Goal: Task Accomplishment & Management: Manage account settings

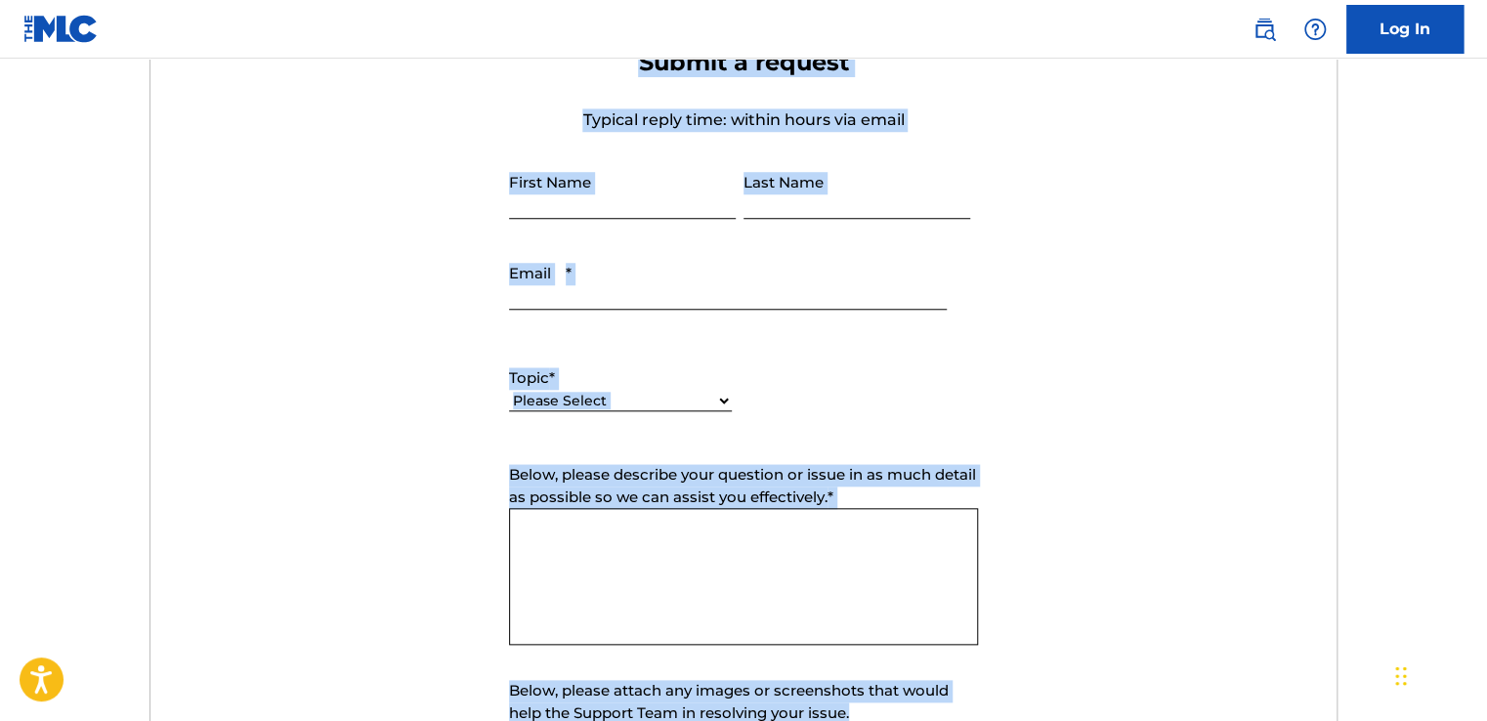
click at [273, 425] on form "Submit a request Typical reply time: within hours via email First Name Last Nam…" at bounding box center [743, 456] width 1187 height 817
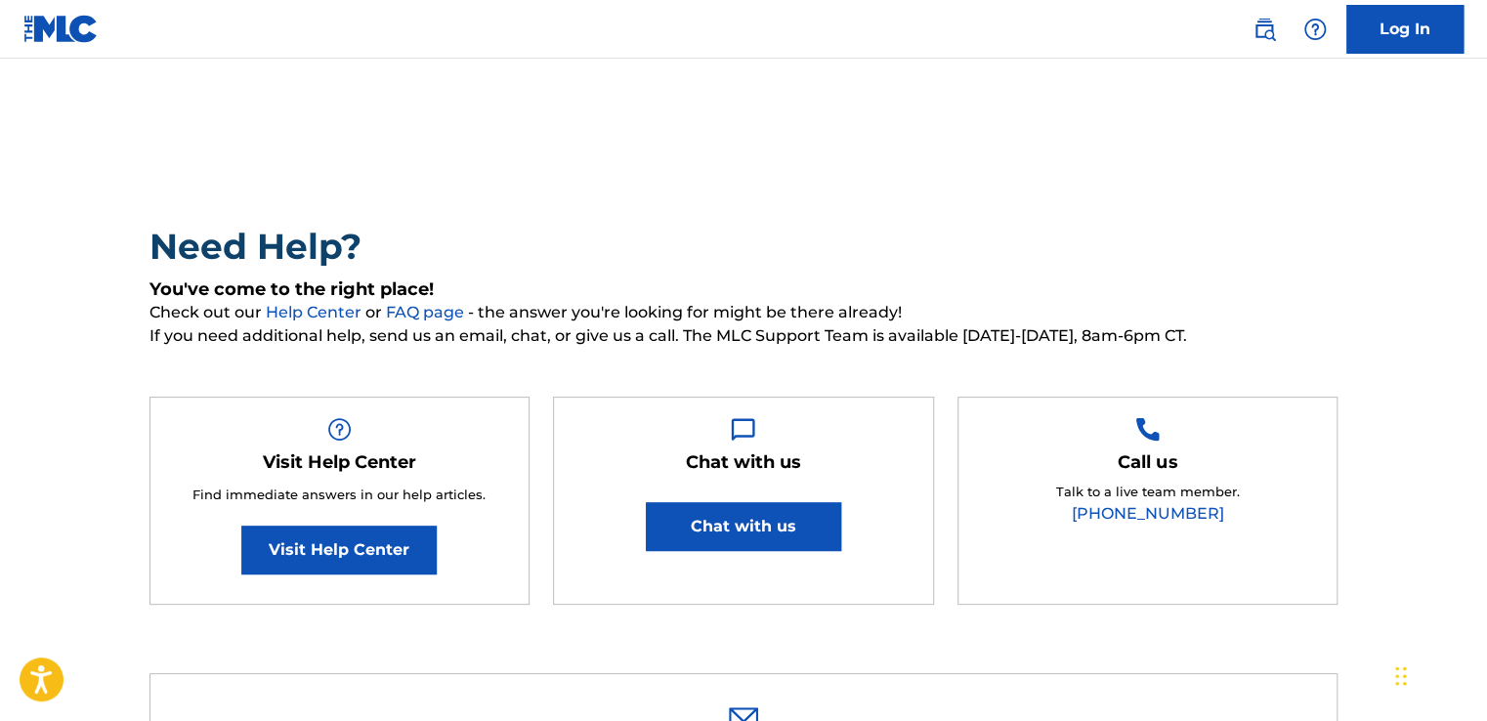
click at [1423, 22] on link "Log In" at bounding box center [1405, 29] width 117 height 49
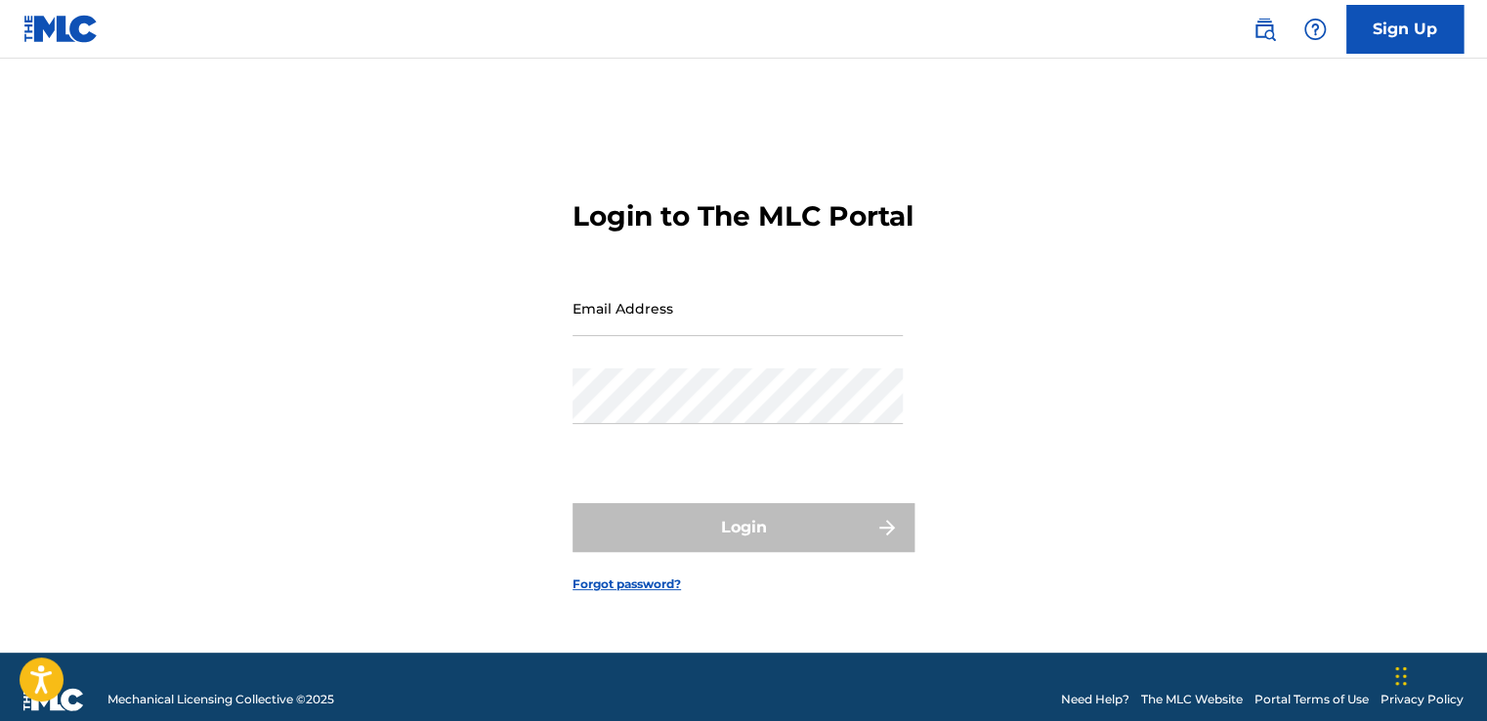
type input "[EMAIL_ADDRESS][DOMAIN_NAME]"
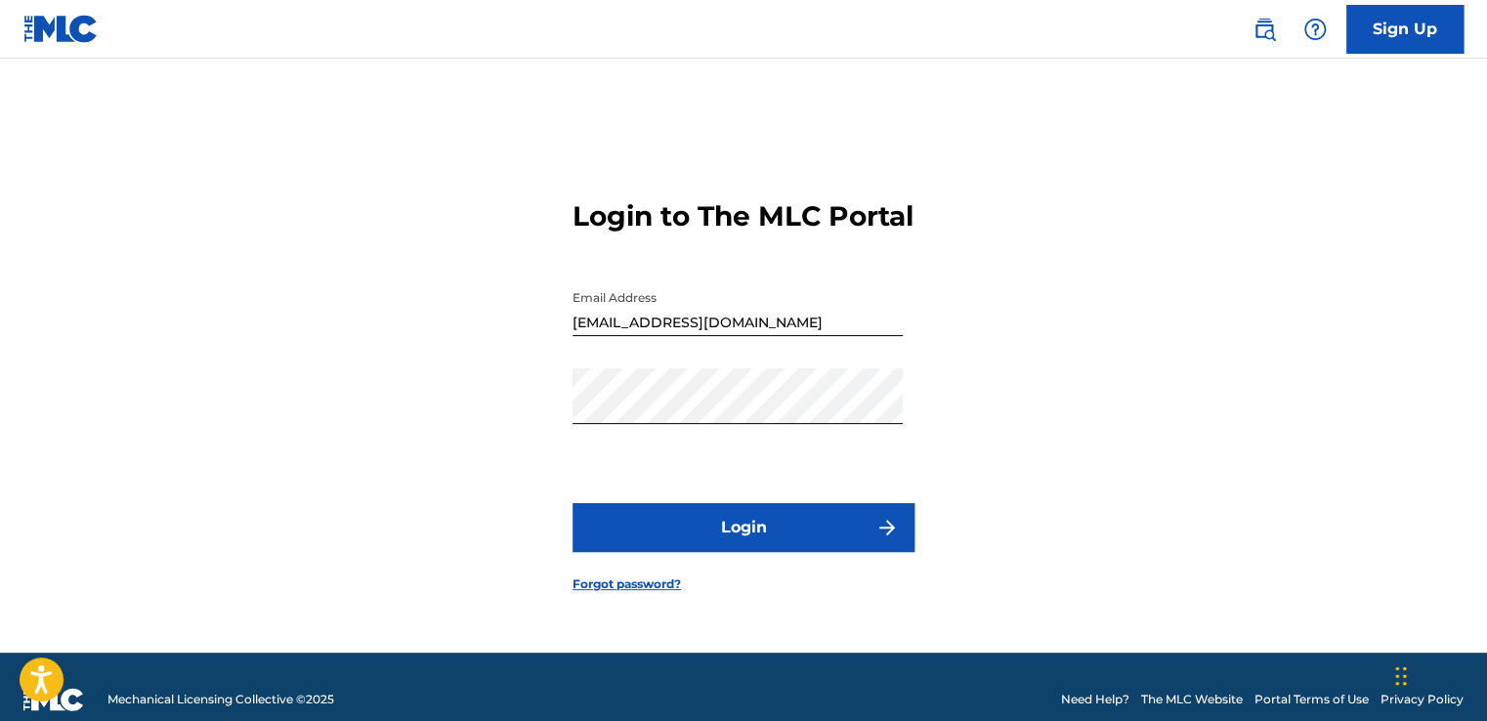
click at [739, 540] on button "Login" at bounding box center [744, 527] width 342 height 49
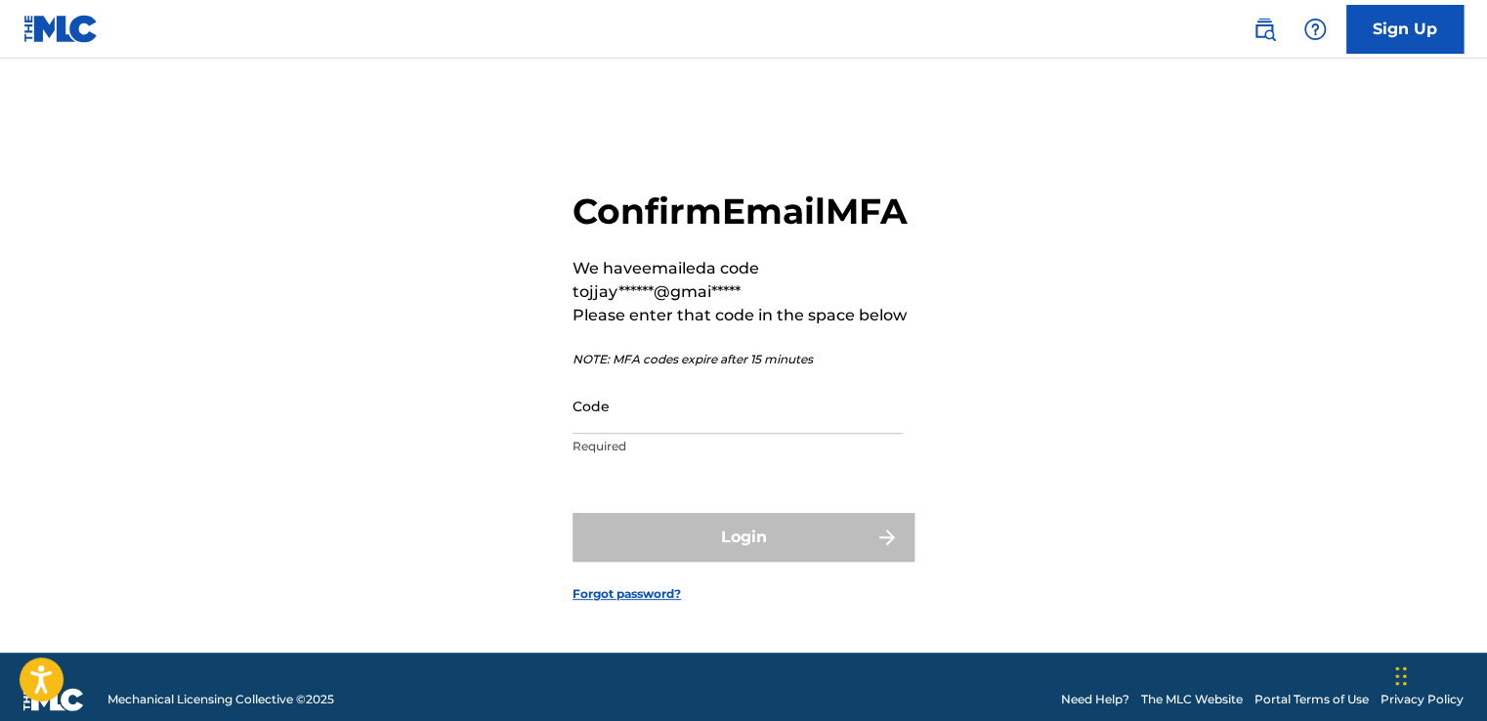
click at [633, 434] on input "Code" at bounding box center [738, 406] width 330 height 56
paste input "418015"
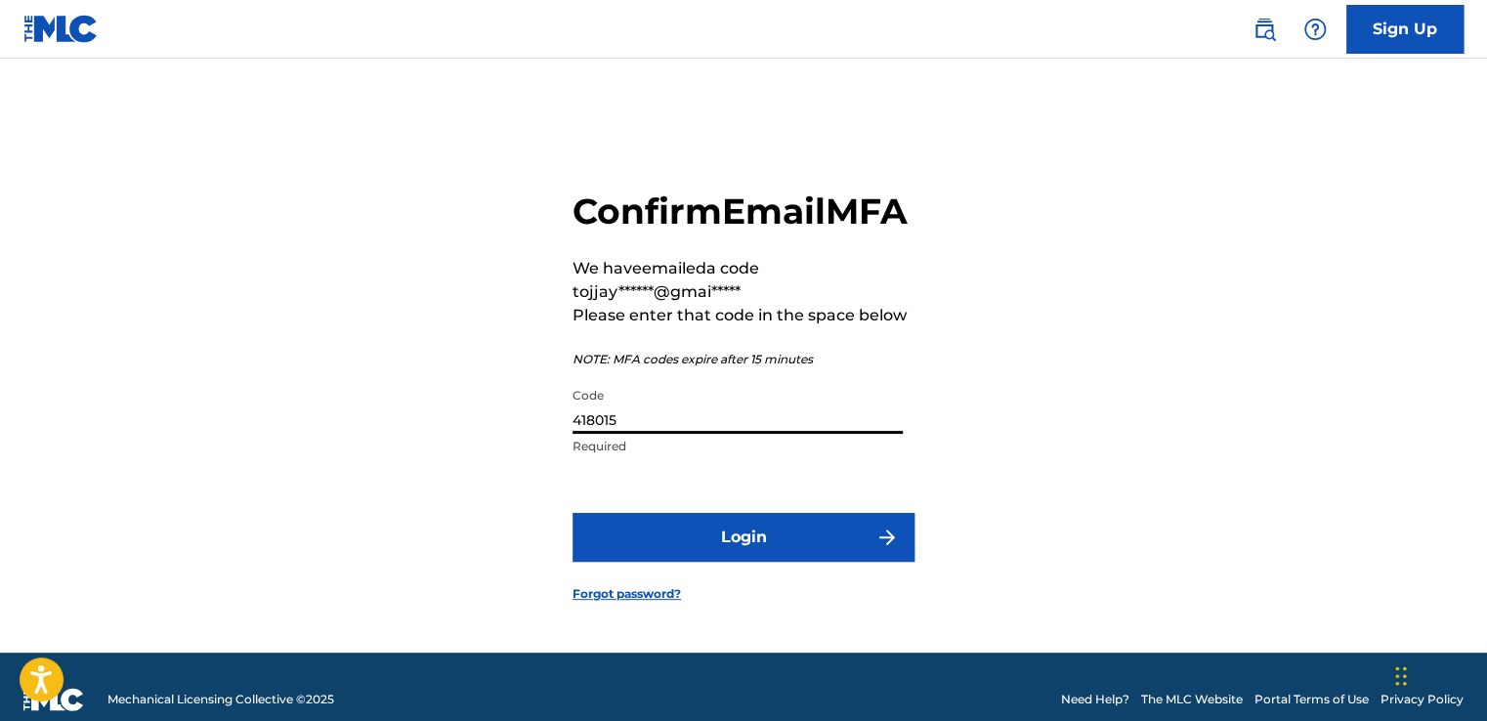
type input "418015"
click at [774, 562] on button "Login" at bounding box center [744, 537] width 342 height 49
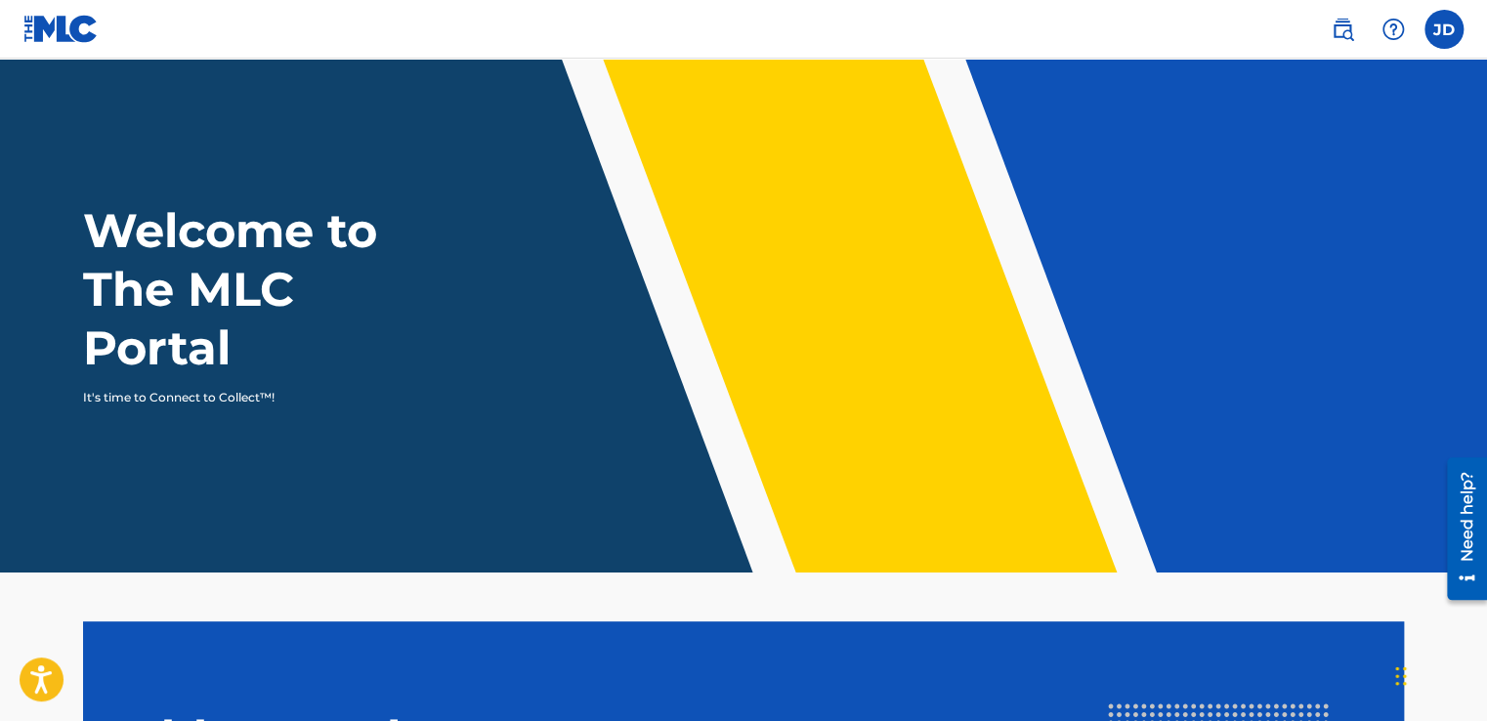
click at [982, 29] on nav "JD [PERSON_NAME] [EMAIL_ADDRESS][DOMAIN_NAME] Notification Preferences Profile …" at bounding box center [743, 29] width 1487 height 59
click at [1024, 601] on main "Welcome to The MLC Portal It's time to Connect to Collect™! Add a Member accoun…" at bounding box center [743, 542] width 1487 height 967
click at [1452, 35] on label at bounding box center [1444, 29] width 39 height 39
click at [1444, 29] on input "[PERSON_NAME] [EMAIL_ADDRESS][DOMAIN_NAME] Notification Preferences Profile Log…" at bounding box center [1444, 29] width 0 height 0
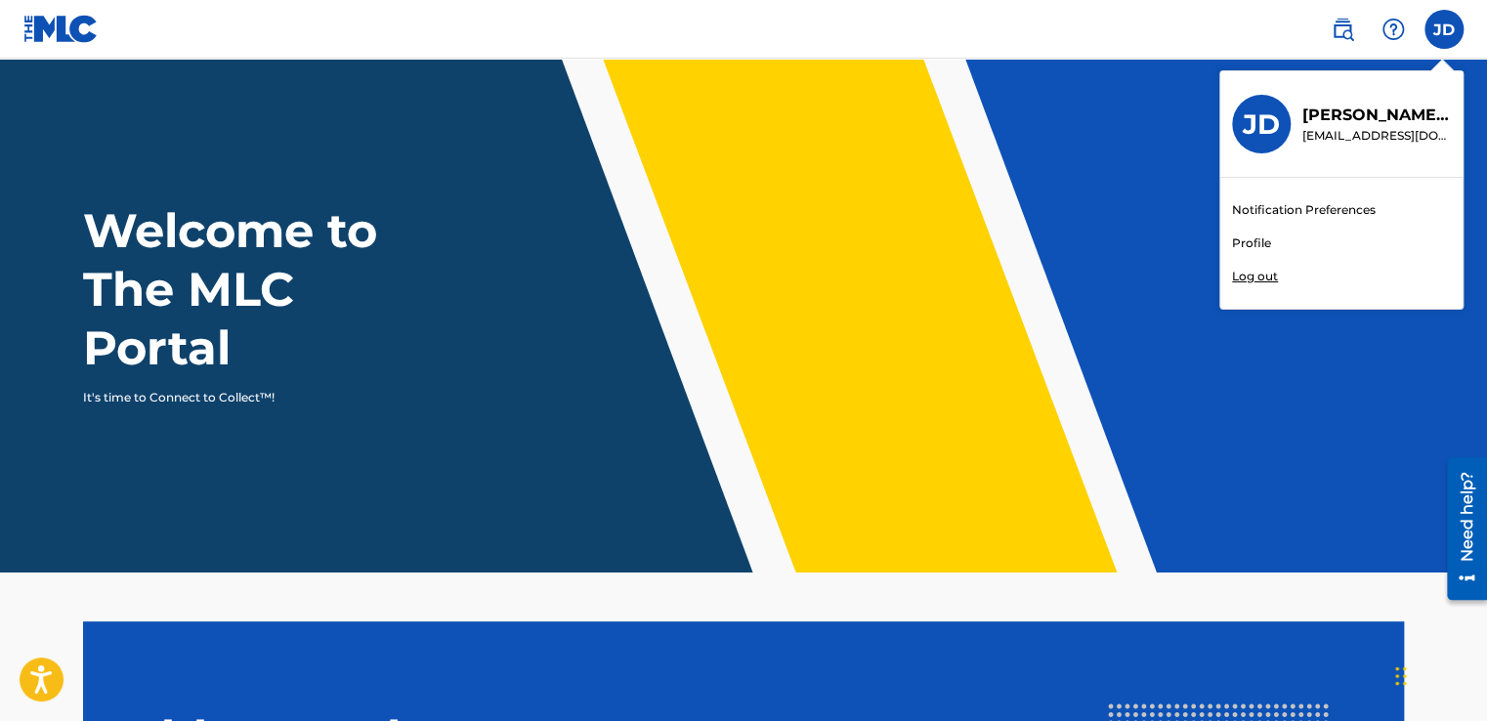
click at [1366, 210] on link "Notification Preferences" at bounding box center [1304, 210] width 144 height 18
